Goal: Task Accomplishment & Management: Manage account settings

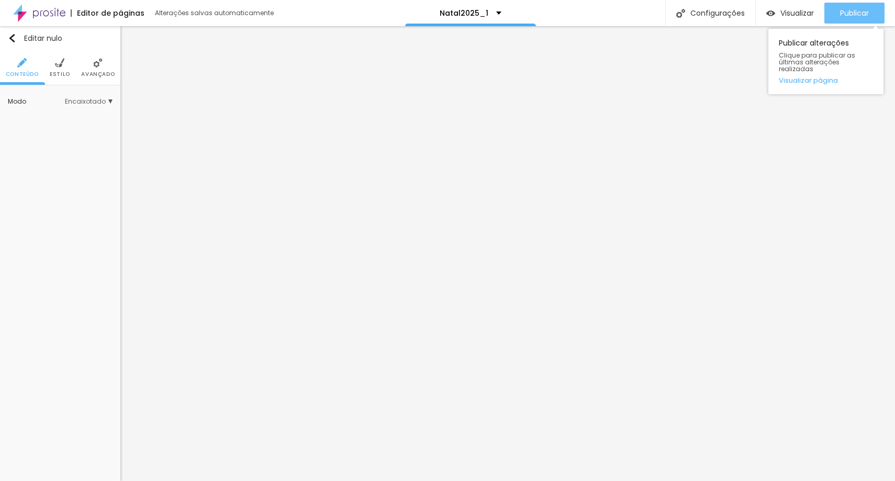
click at [855, 14] on font "Publicar" at bounding box center [854, 13] width 29 height 10
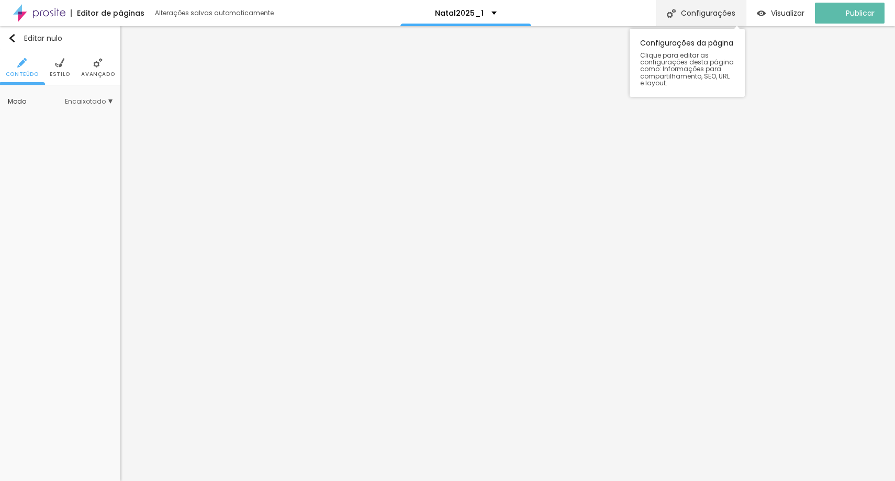
click at [736, 17] on font "Configurações" at bounding box center [708, 13] width 54 height 10
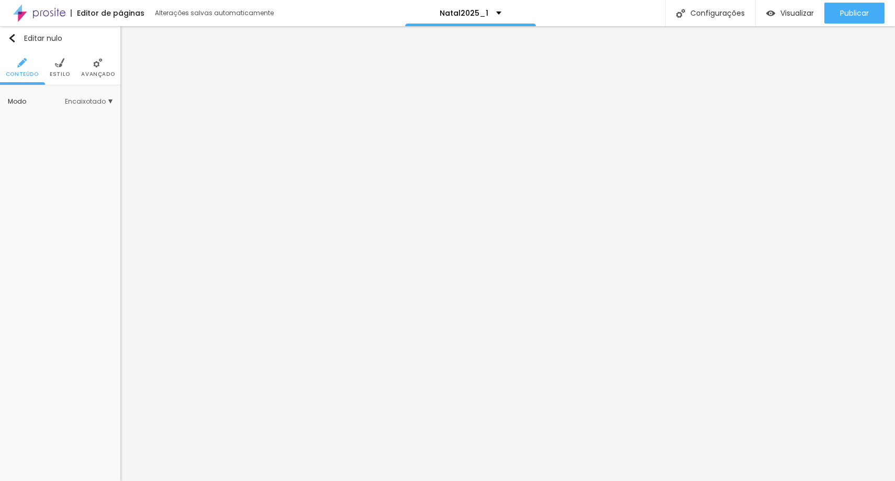
type input "O"
type input "[DATE]"
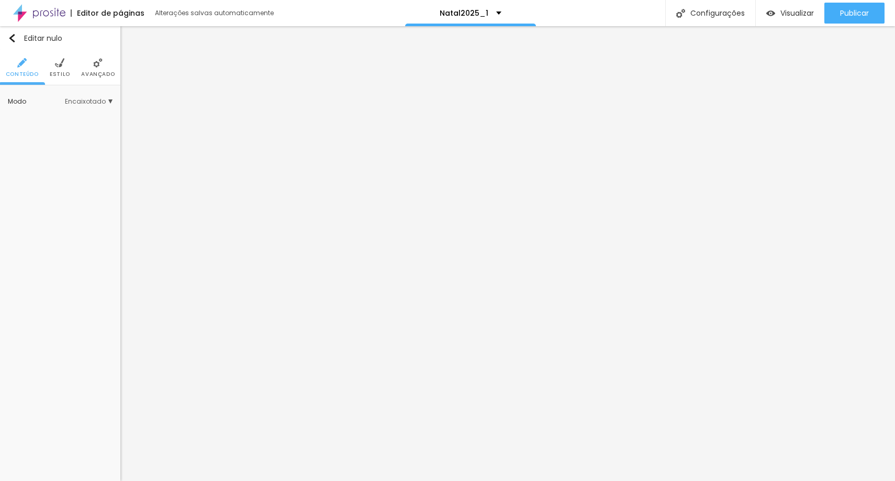
paste textarea "Transforme o [DATE] da sua família em uma memória inesquecível"
type textarea "Transforme o [DATE] da sua família em uma memória inesquecível."
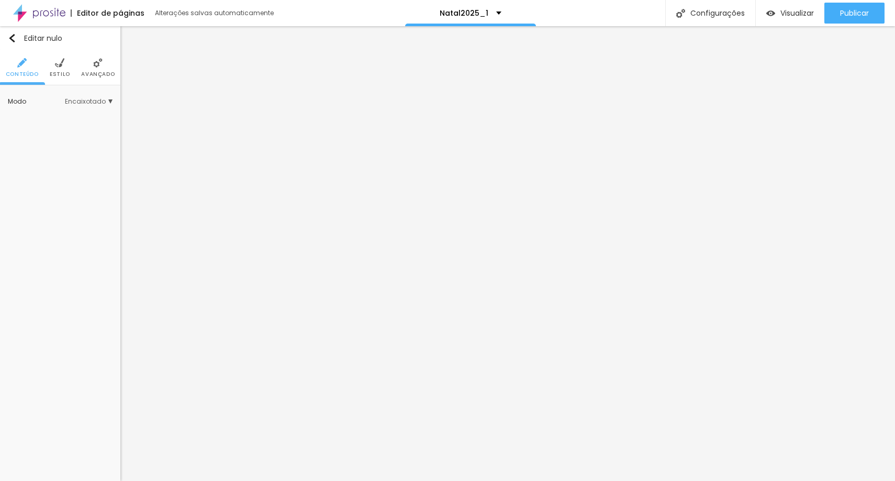
scroll to position [0, 0]
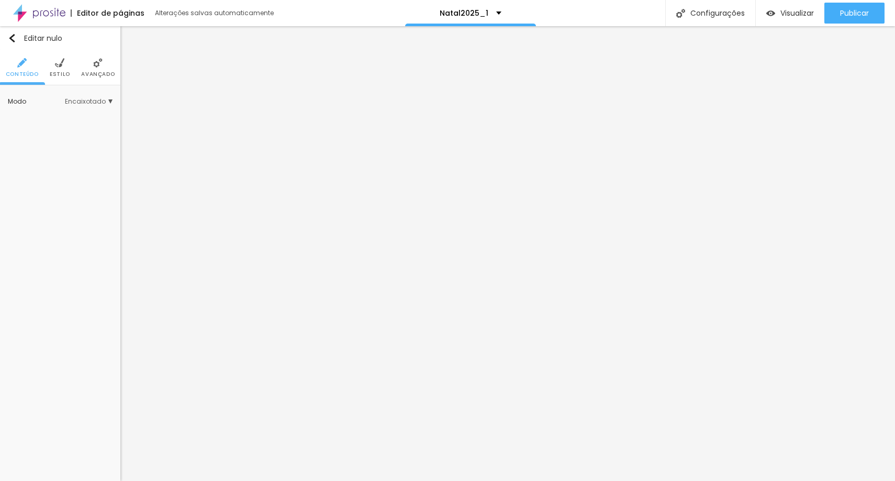
type input "Orçamento [DATE]"
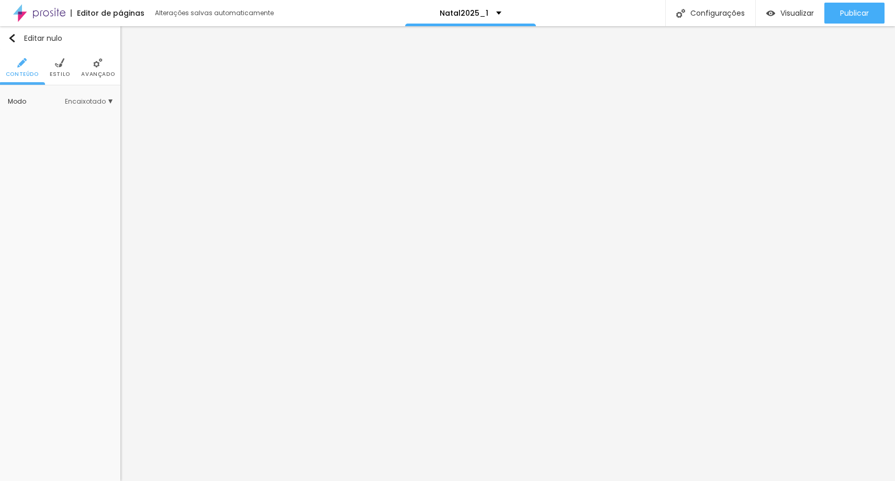
paste textarea "Transforme o [DATE] da sua família em uma memória inesquecível."
type textarea "Transforme o [DATE] da sua família em uma memória inesquecível."
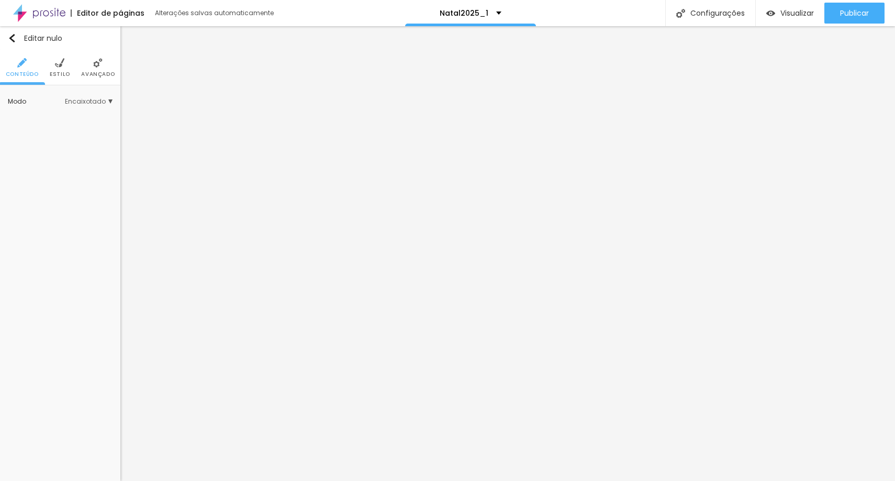
drag, startPoint x: 421, startPoint y: 124, endPoint x: 353, endPoint y: 119, distance: 67.7
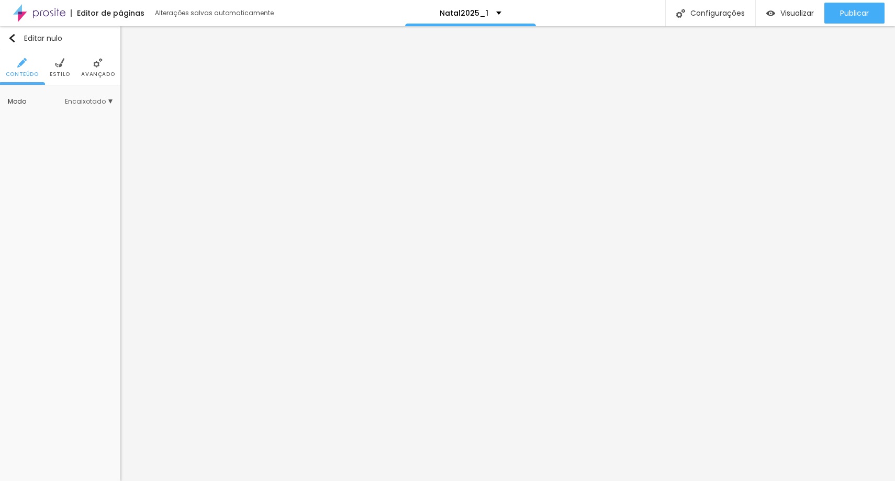
type input "[DATE]"
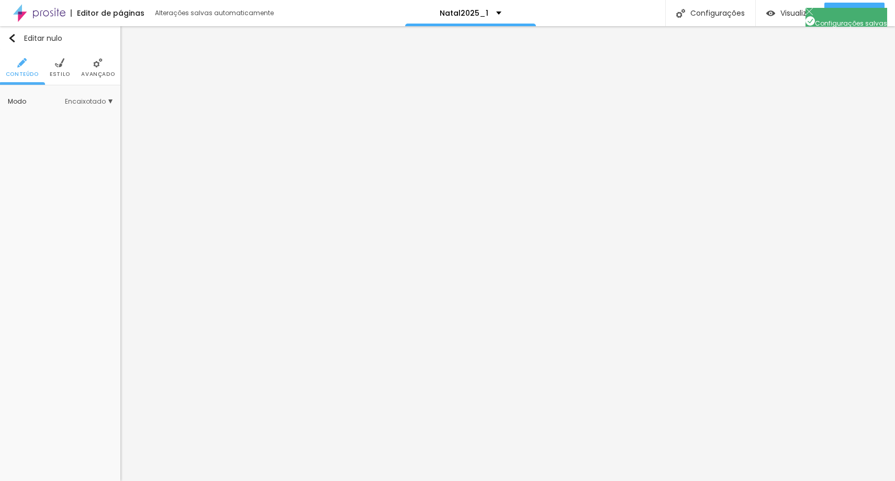
click at [793, 15] on font "Visualizar" at bounding box center [798, 13] width 34 height 10
